Goal: Task Accomplishment & Management: Manage account settings

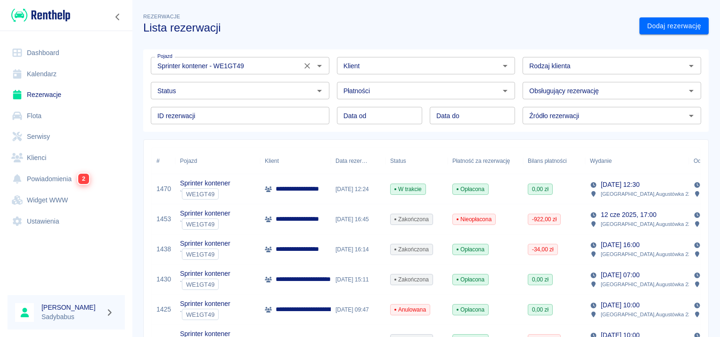
click at [304, 64] on icon "Wyczyść" at bounding box center [306, 65] width 9 height 9
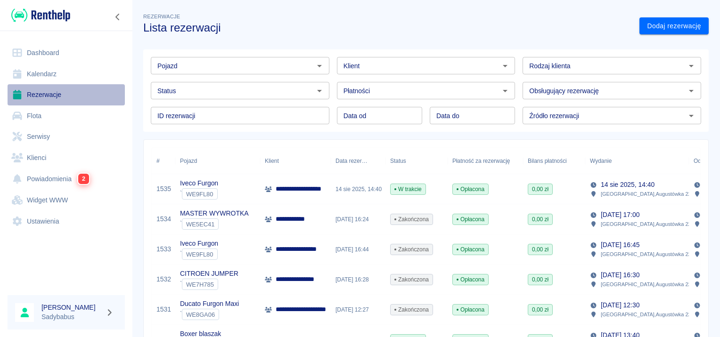
click at [42, 98] on link "Rezerwacje" at bounding box center [66, 94] width 117 height 21
click at [42, 96] on link "Rezerwacje" at bounding box center [66, 94] width 117 height 21
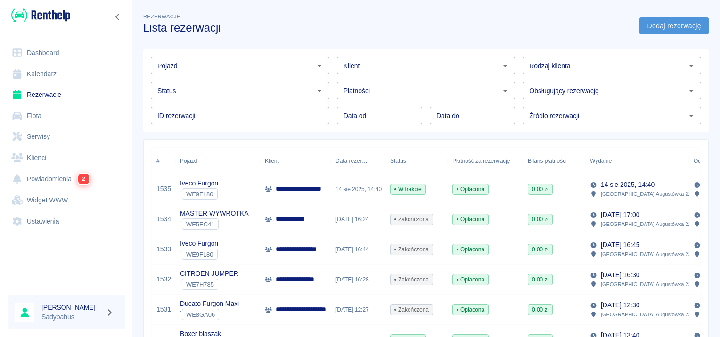
click at [655, 31] on link "Dodaj rezerwację" at bounding box center [673, 25] width 69 height 17
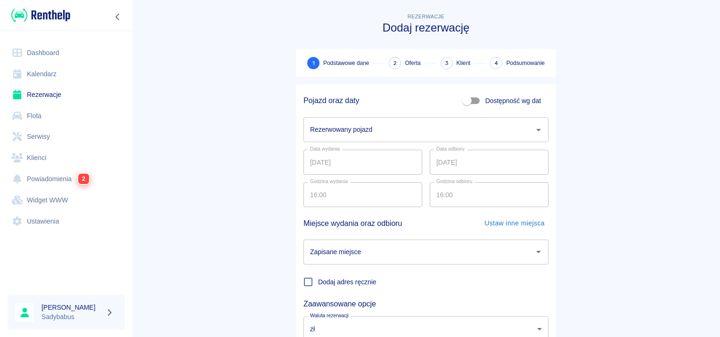
click at [373, 138] on div "Rezerwowany pojazd" at bounding box center [425, 129] width 245 height 25
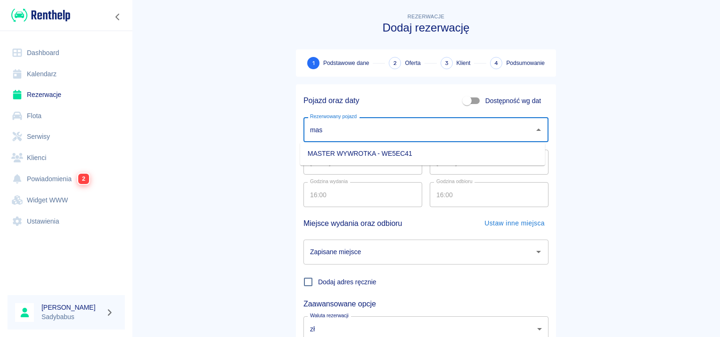
click at [389, 149] on li "MASTER WYWROTKA - WE5EC41" at bounding box center [422, 154] width 245 height 16
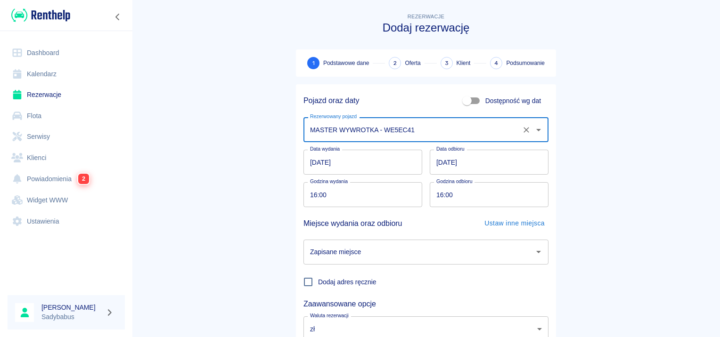
type input "MASTER WYWROTKA - WE5EC41"
click at [305, 164] on input "[DATE]" at bounding box center [362, 162] width 119 height 25
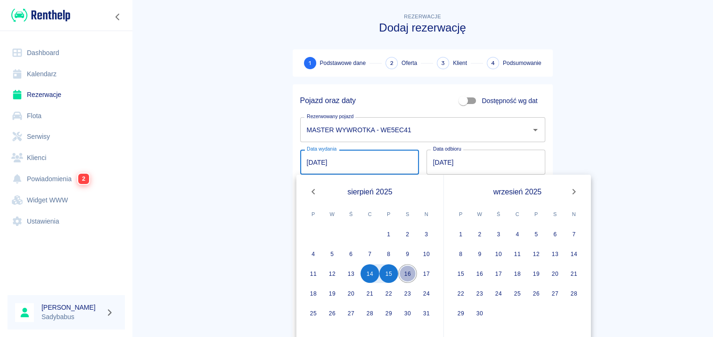
click at [409, 273] on button "16" at bounding box center [407, 273] width 19 height 19
type input "[DATE]"
type input "DD.MM.YYYY"
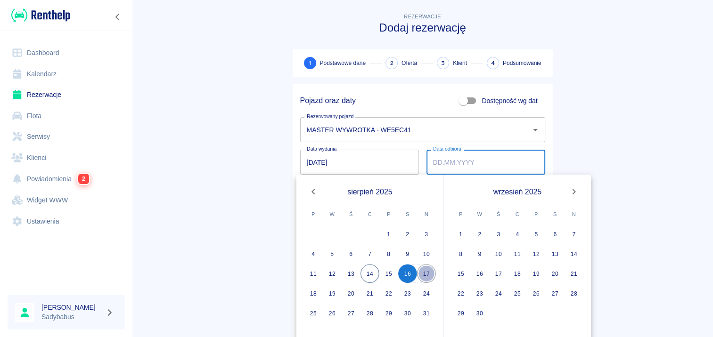
click at [423, 268] on button "17" at bounding box center [426, 273] width 19 height 19
type input "[DATE]"
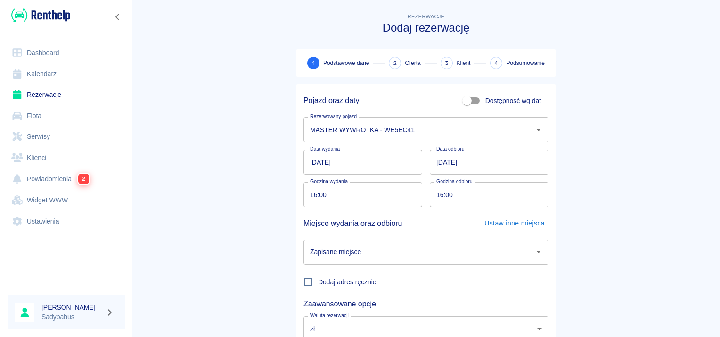
click at [308, 194] on input "16:00" at bounding box center [359, 194] width 112 height 25
type input "07:00"
click at [431, 191] on input "16:00" at bounding box center [486, 194] width 112 height 25
type input "07:00"
click at [622, 161] on main "Rezerwacje Dodaj rezerwację 1 Podstawowe dane 2 Oferta 3 Klient 4 Podsumowanie …" at bounding box center [426, 196] width 588 height 370
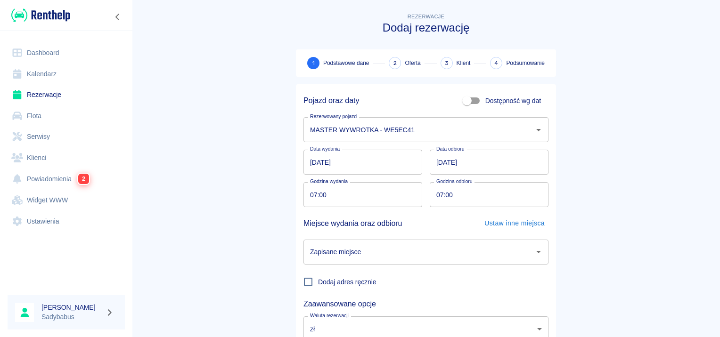
scroll to position [47, 0]
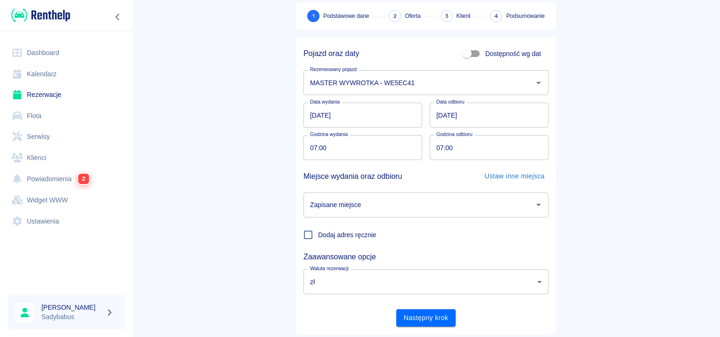
click at [432, 147] on input "07:00" at bounding box center [486, 147] width 112 height 25
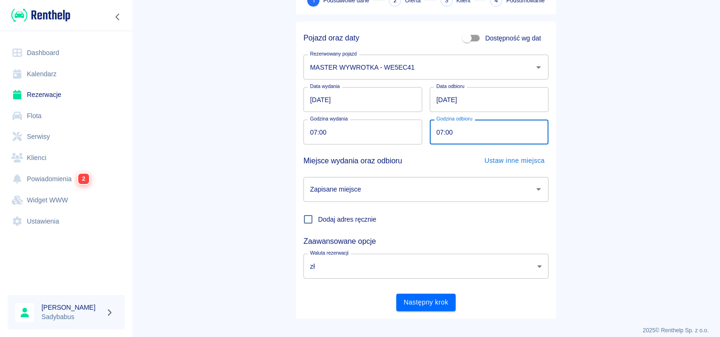
scroll to position [72, 0]
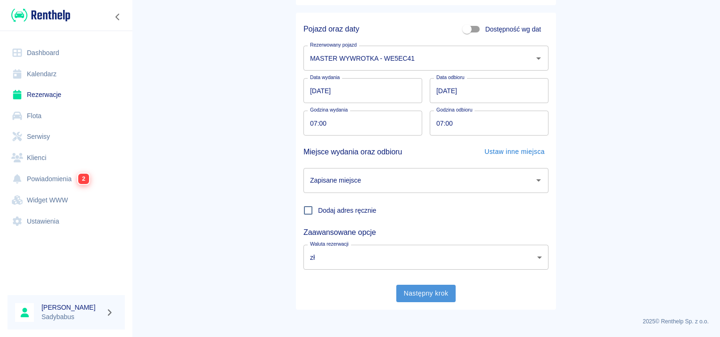
click at [427, 293] on button "Następny krok" at bounding box center [426, 293] width 60 height 17
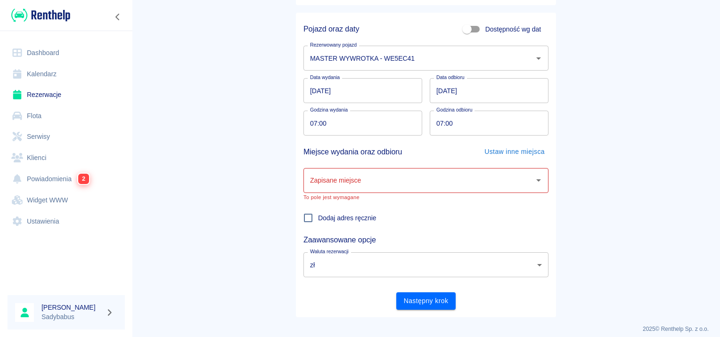
click at [352, 177] on input "Zapisane miejsce" at bounding box center [419, 180] width 222 height 16
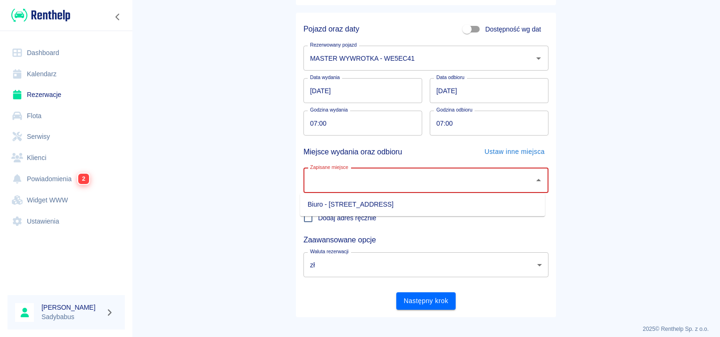
click at [340, 208] on li "Biuro - [STREET_ADDRESS]" at bounding box center [422, 205] width 245 height 16
type input "Biuro - [STREET_ADDRESS]"
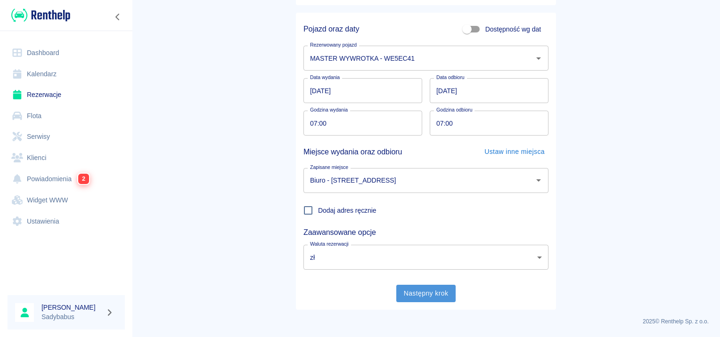
click at [407, 296] on button "Następny krok" at bounding box center [426, 293] width 60 height 17
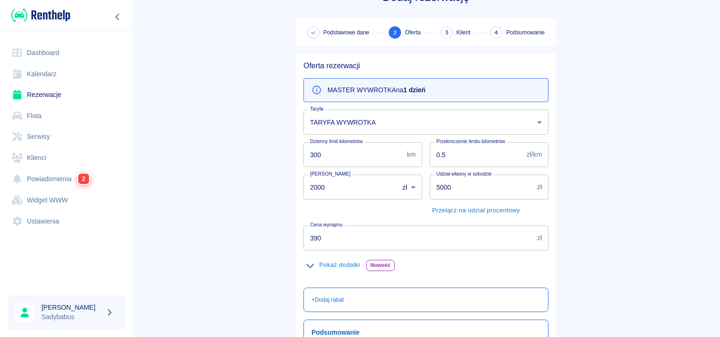
scroll to position [47, 0]
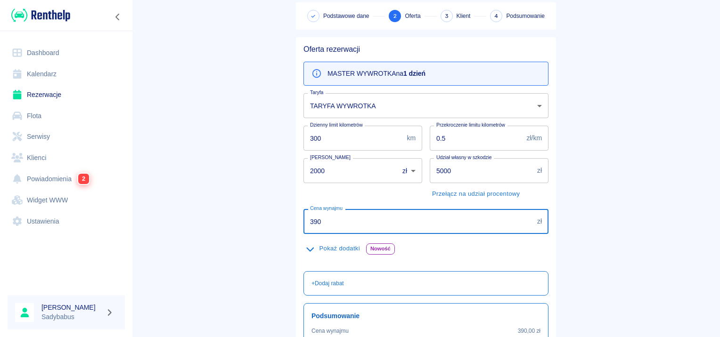
drag, startPoint x: 339, startPoint y: 232, endPoint x: 192, endPoint y: 241, distance: 147.7
click at [192, 241] on main "Rezerwacje Dodaj rezerwację Podstawowe dane 2 Oferta 3 Klient 4 Podsumowanie Of…" at bounding box center [426, 197] width 588 height 467
type input "299"
click at [626, 106] on main "Rezerwacje Dodaj rezerwację Podstawowe dane 2 Oferta 3 Klient 4 Podsumowanie Of…" at bounding box center [426, 197] width 588 height 467
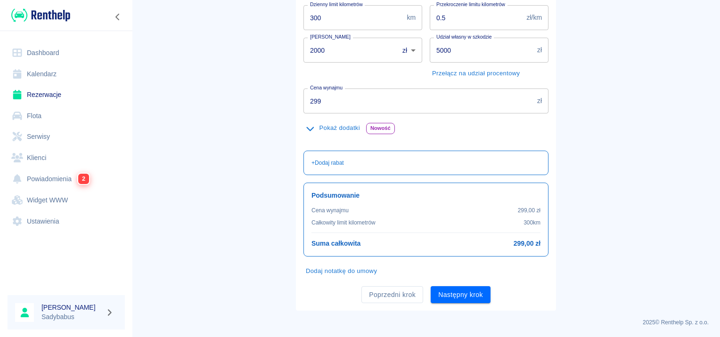
scroll to position [168, 0]
click at [444, 299] on button "Następny krok" at bounding box center [461, 294] width 60 height 17
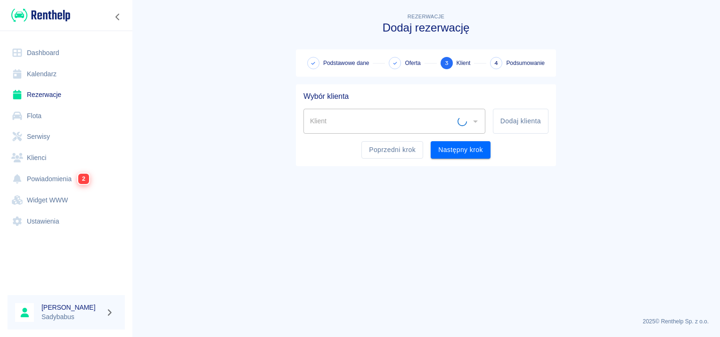
scroll to position [0, 0]
click at [381, 118] on input "Klient" at bounding box center [387, 121] width 159 height 16
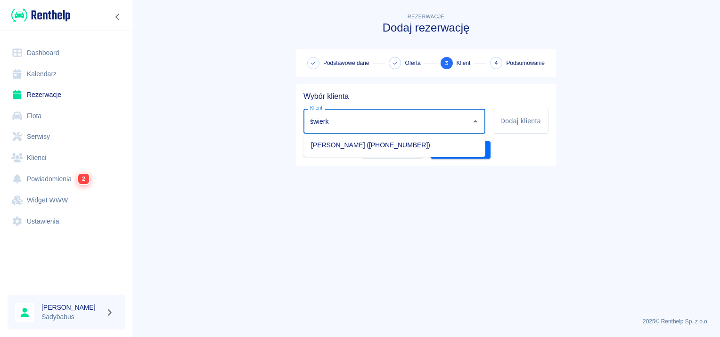
click at [369, 144] on li "[PERSON_NAME] ([PHONE_NUMBER])" at bounding box center [394, 146] width 182 height 16
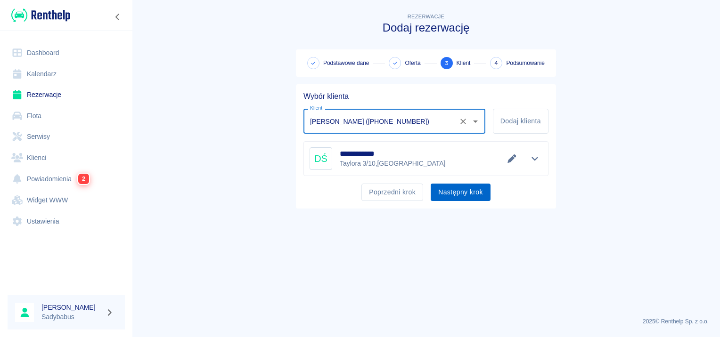
type input "[PERSON_NAME] ([PHONE_NUMBER])"
click at [449, 189] on button "Następny krok" at bounding box center [461, 192] width 60 height 17
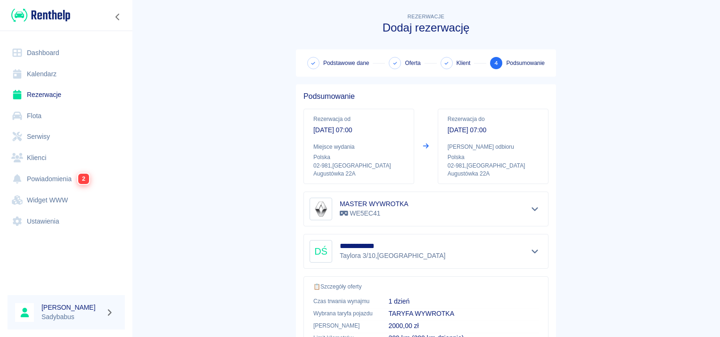
scroll to position [170, 0]
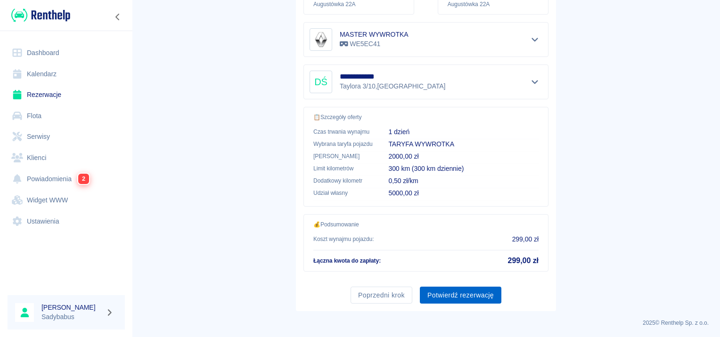
click at [452, 291] on button "Potwierdź rezerwację" at bounding box center [460, 295] width 81 height 17
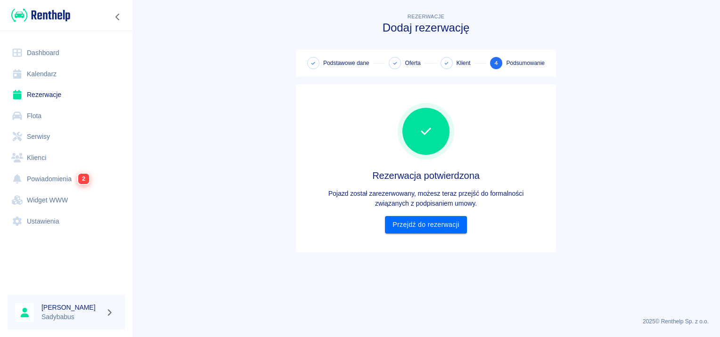
scroll to position [0, 0]
click at [417, 220] on link "Przejdź do rezerwacji" at bounding box center [425, 224] width 81 height 17
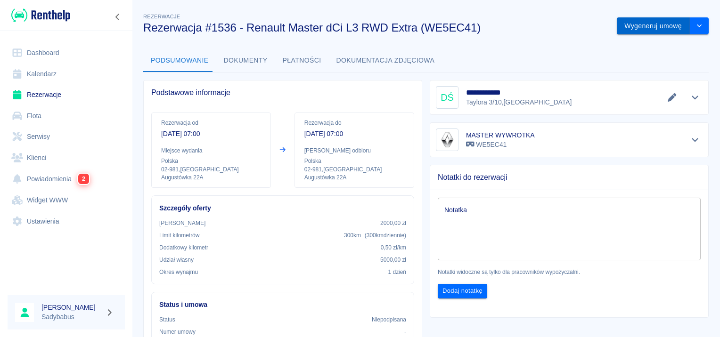
click at [624, 21] on button "Wygeneruj umowę" at bounding box center [653, 25] width 73 height 17
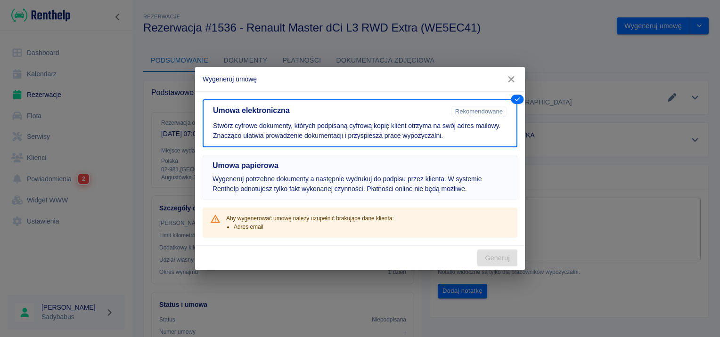
click at [284, 179] on p "Wygeneruj potrzebne dokumenty a następnie wydrukuj do podpisu przez klienta. W …" at bounding box center [359, 184] width 295 height 20
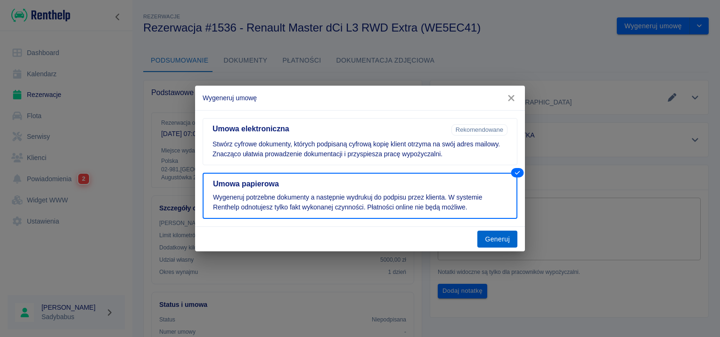
click at [494, 231] on button "Generuj" at bounding box center [497, 239] width 40 height 17
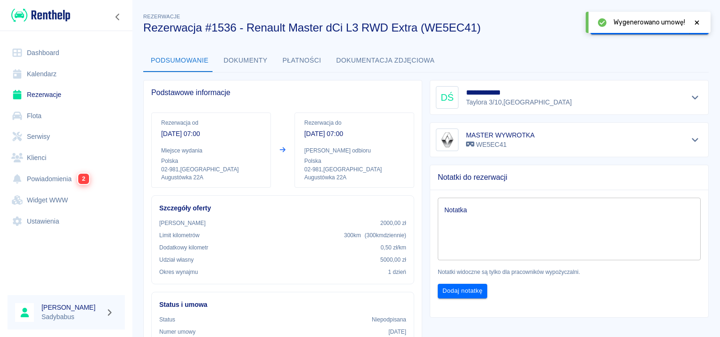
click at [695, 24] on icon at bounding box center [697, 22] width 4 height 4
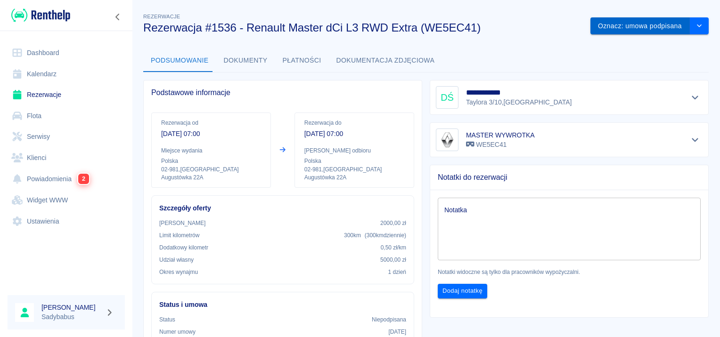
click at [640, 28] on button "Oznacz: umowa podpisana" at bounding box center [639, 25] width 99 height 17
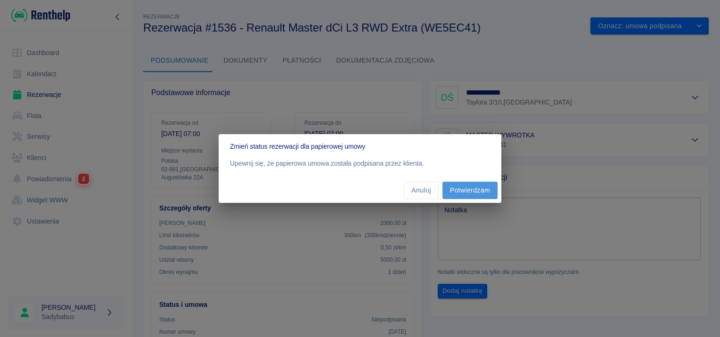
click at [464, 186] on button "Potwierdzam" at bounding box center [469, 190] width 55 height 17
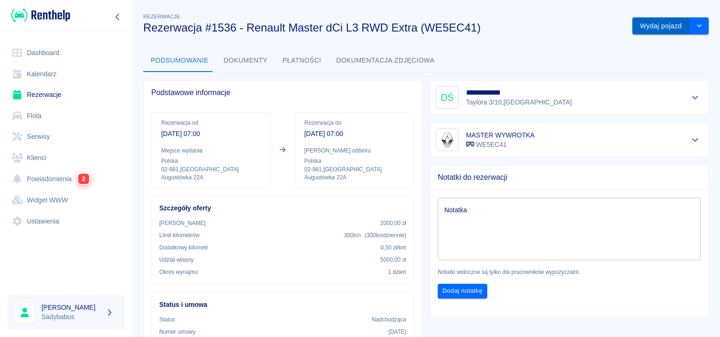
click at [661, 27] on button "Wydaj pojazd" at bounding box center [660, 25] width 57 height 17
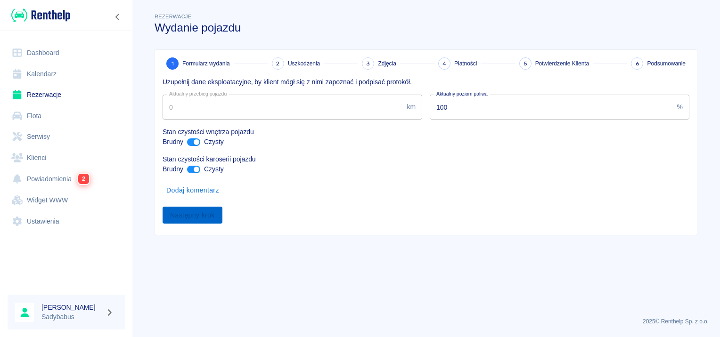
type input "113200"
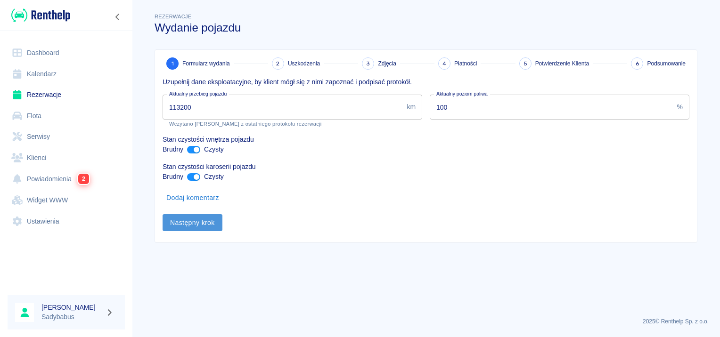
click at [199, 220] on button "Następny krok" at bounding box center [193, 222] width 60 height 17
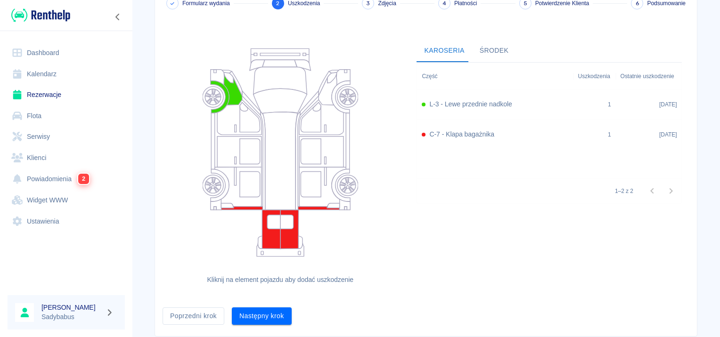
scroll to position [87, 0]
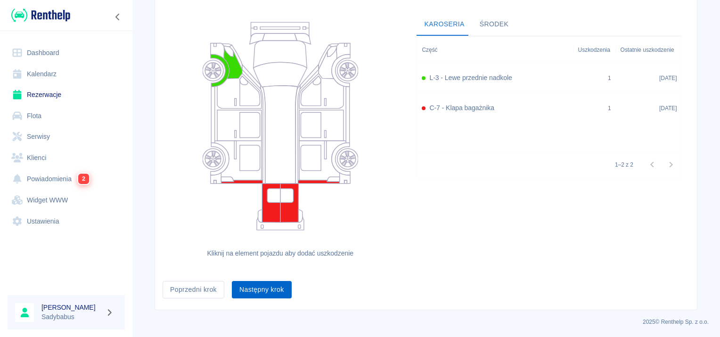
click at [249, 283] on button "Następny krok" at bounding box center [262, 289] width 60 height 17
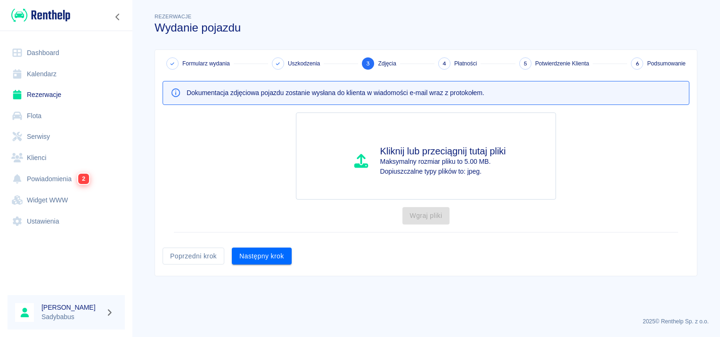
scroll to position [0, 0]
click at [251, 262] on button "Następny krok" at bounding box center [262, 256] width 60 height 17
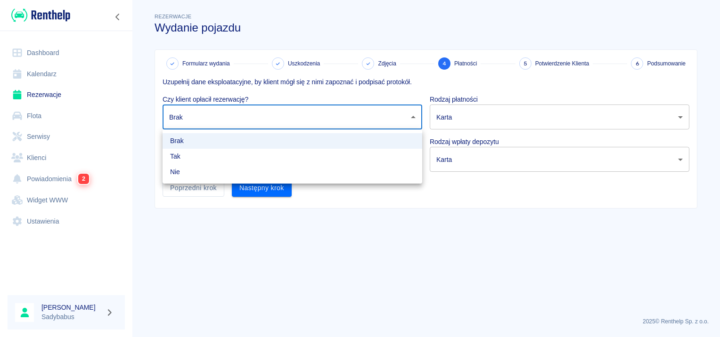
click at [214, 117] on body "Używamy plików Cookies, by zapewnić Ci najlepsze możliwe doświadczenie. Aby dow…" at bounding box center [360, 168] width 720 height 337
click at [204, 162] on li "Tak" at bounding box center [293, 157] width 260 height 16
type input "true"
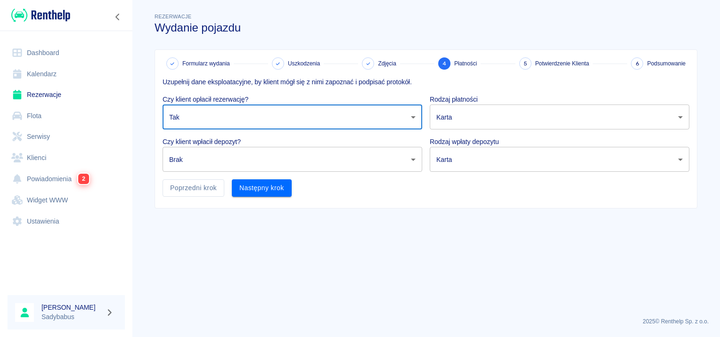
click at [204, 166] on body "Używamy plików Cookies, by zapewnić Ci najlepsze możliwe doświadczenie. Aby dow…" at bounding box center [360, 168] width 720 height 337
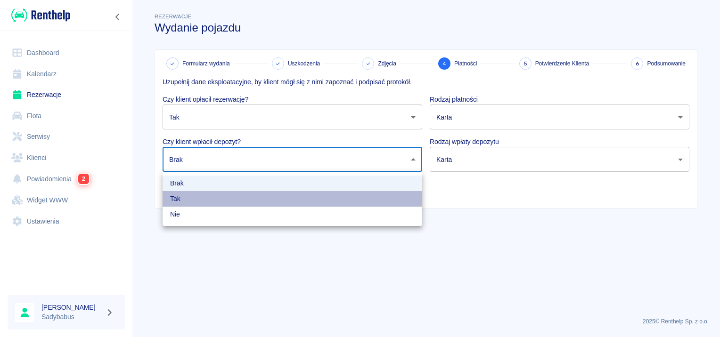
click at [208, 200] on li "Tak" at bounding box center [293, 199] width 260 height 16
type input "true"
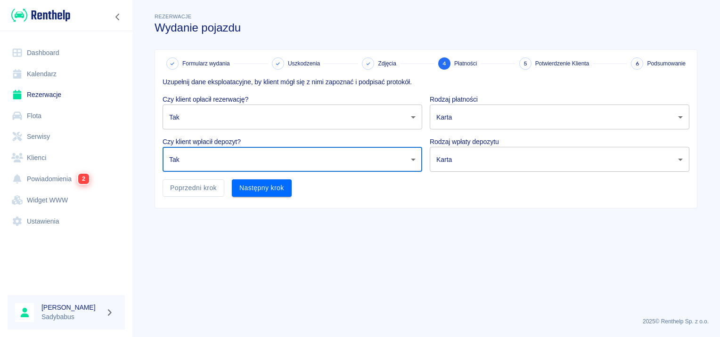
click at [503, 117] on body "Używamy plików Cookies, by zapewnić Ci najlepsze możliwe doświadczenie. Aby dow…" at bounding box center [360, 168] width 720 height 337
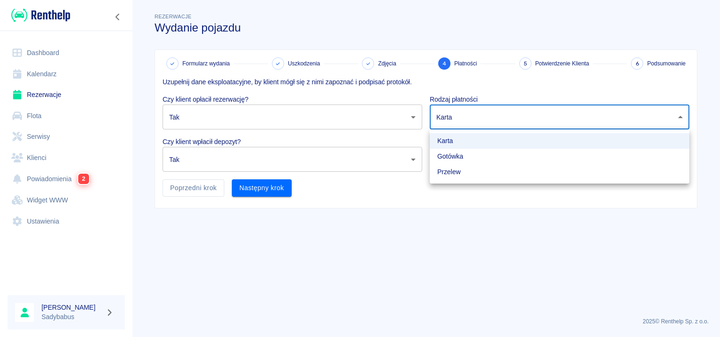
click at [477, 154] on li "Gotówka" at bounding box center [560, 157] width 260 height 16
type input "cash"
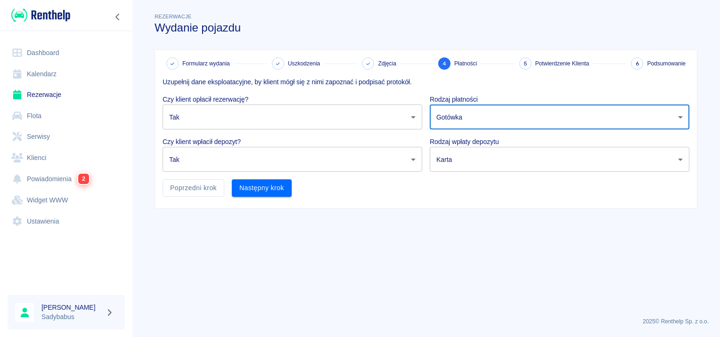
click at [464, 158] on body "Używamy plików Cookies, by zapewnić Ci najlepsze możliwe doświadczenie. Aby dow…" at bounding box center [360, 168] width 720 height 337
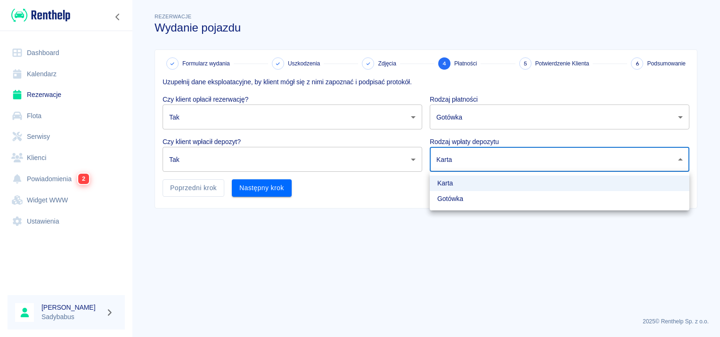
click at [450, 200] on li "Gotówka" at bounding box center [560, 199] width 260 height 16
type input "cash"
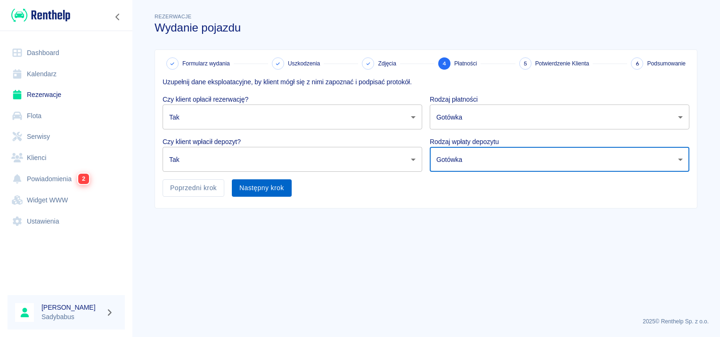
click at [266, 188] on button "Następny krok" at bounding box center [262, 187] width 60 height 17
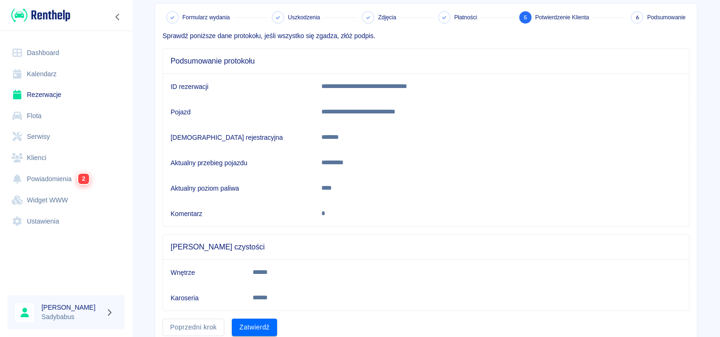
scroll to position [82, 0]
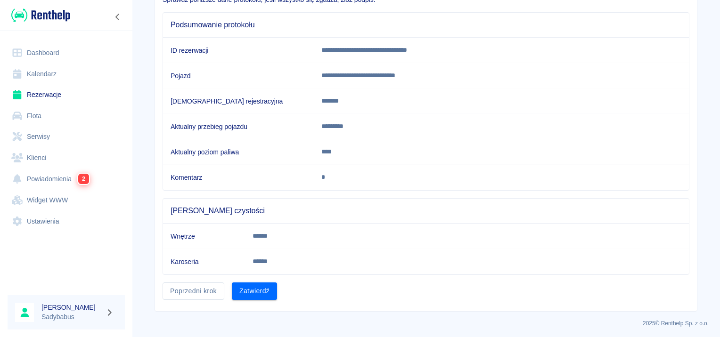
click at [262, 290] on button "Zatwierdź" at bounding box center [254, 291] width 45 height 17
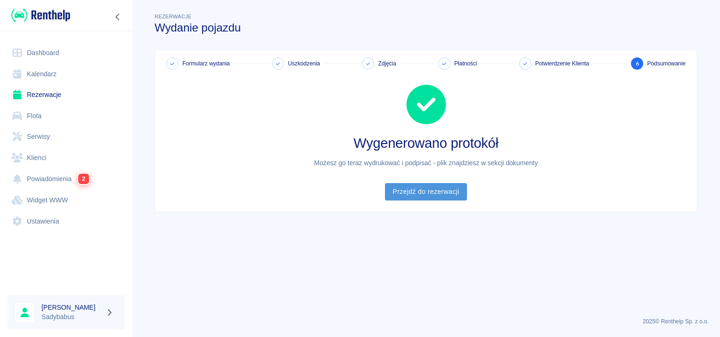
click at [441, 192] on link "Przejdź do rezerwacji" at bounding box center [425, 191] width 81 height 17
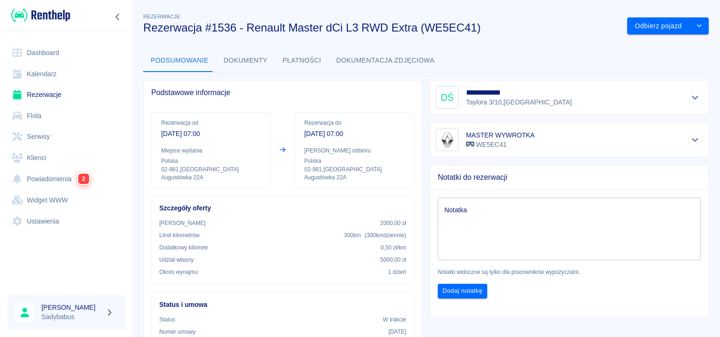
click at [239, 57] on button "Dokumenty" at bounding box center [245, 60] width 59 height 23
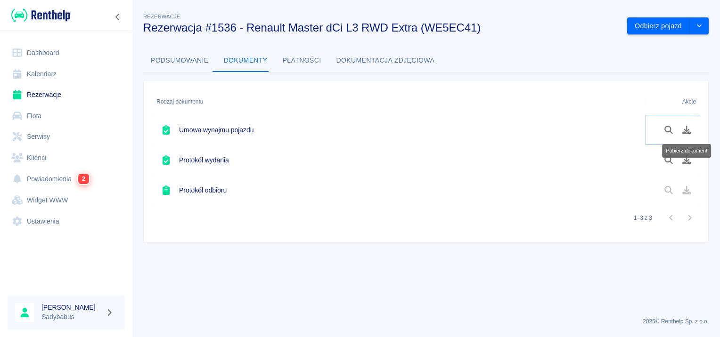
click at [686, 137] on button "Pobierz dokument" at bounding box center [686, 130] width 18 height 16
click at [686, 157] on icon "Pobierz dokument" at bounding box center [687, 160] width 8 height 8
